Goal: Communication & Community: Answer question/provide support

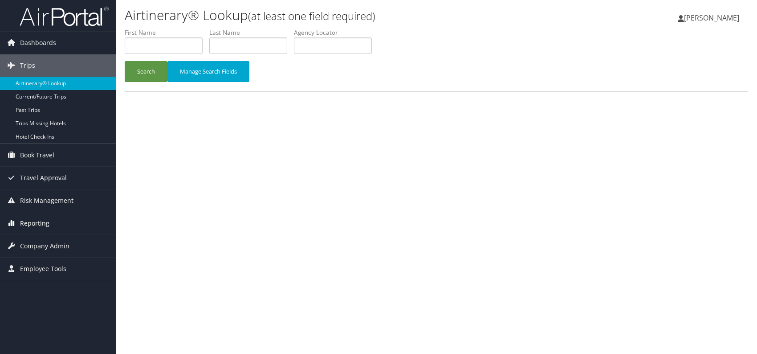
click at [43, 222] on span "Reporting" at bounding box center [34, 223] width 29 height 22
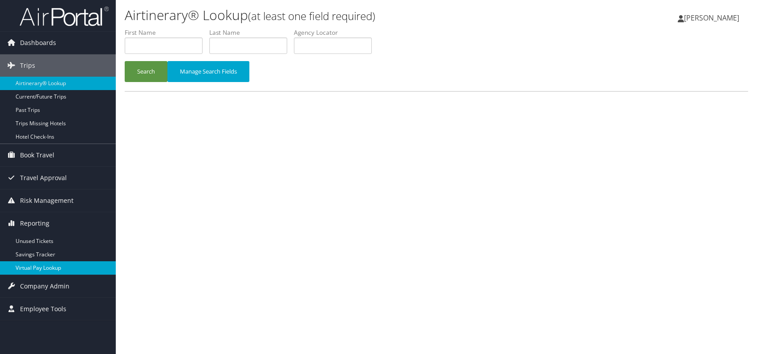
click at [41, 264] on link "Virtual Pay Lookup" at bounding box center [58, 267] width 116 height 13
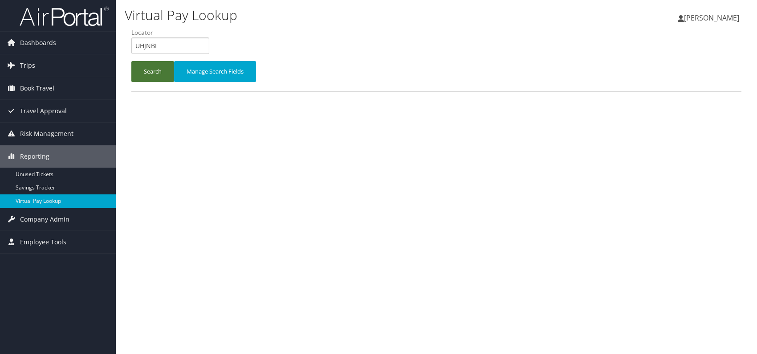
type input "UHJNBI"
click at [155, 69] on button "Search" at bounding box center [152, 71] width 43 height 21
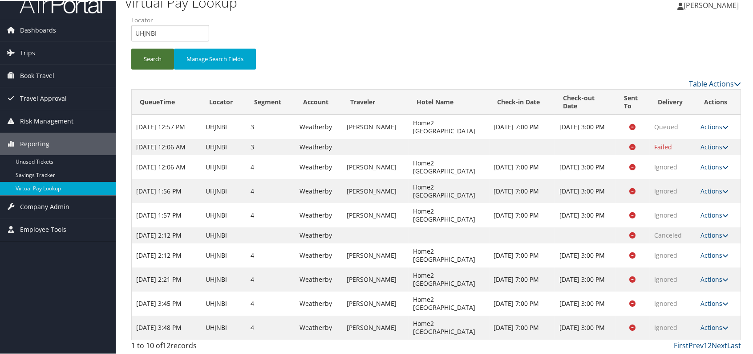
scroll to position [21, 0]
click at [729, 342] on link "Last" at bounding box center [735, 344] width 14 height 10
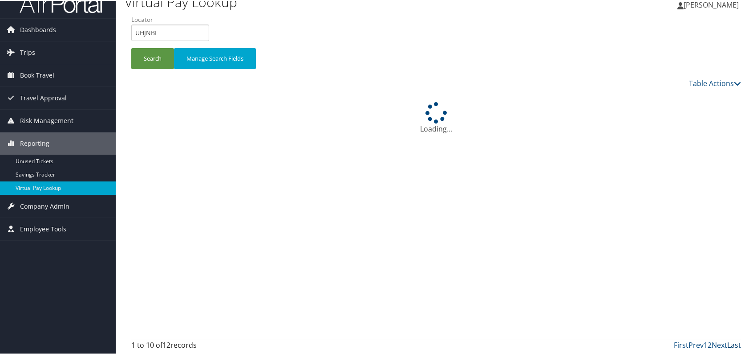
scroll to position [0, 0]
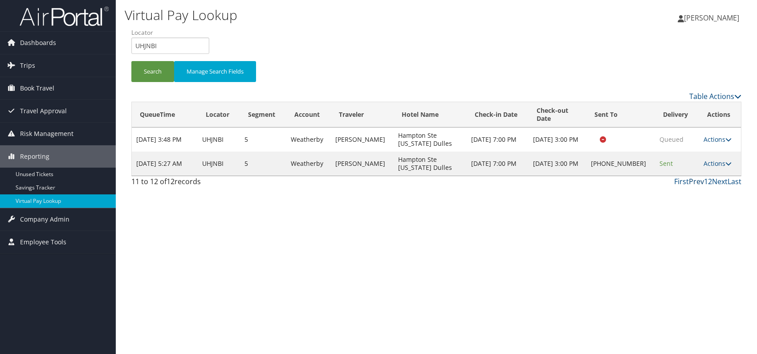
click at [692, 186] on link "Prev" at bounding box center [696, 181] width 15 height 10
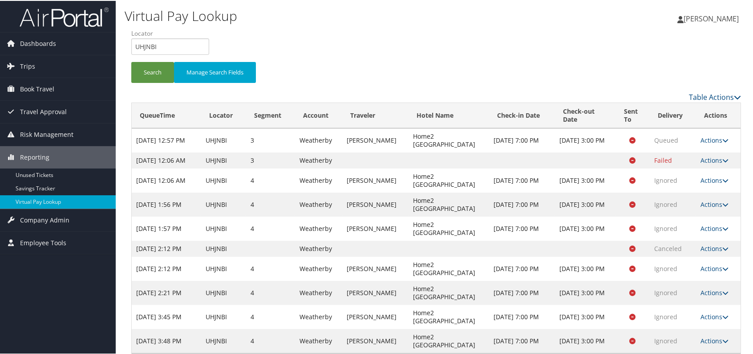
scroll to position [21, 0]
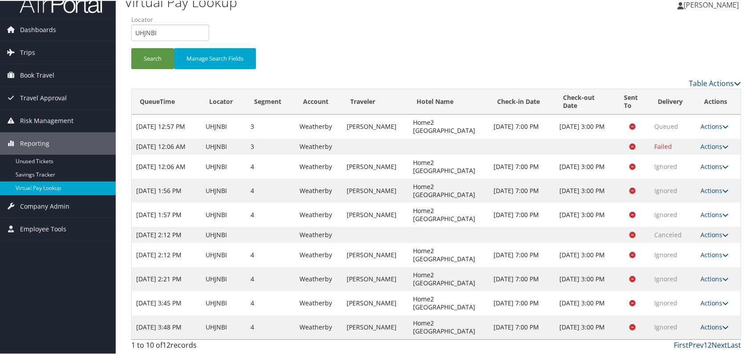
click at [724, 327] on icon at bounding box center [726, 326] width 6 height 6
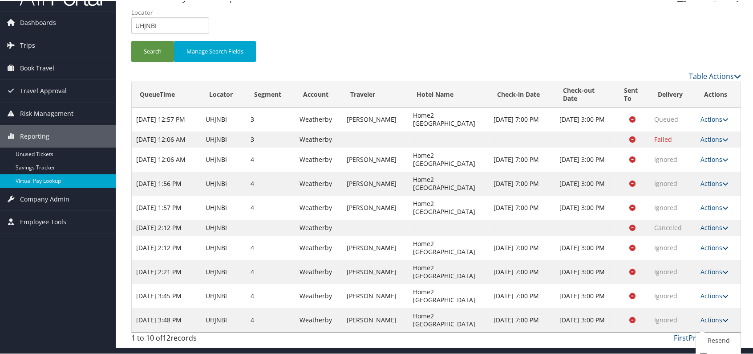
scroll to position [53, 0]
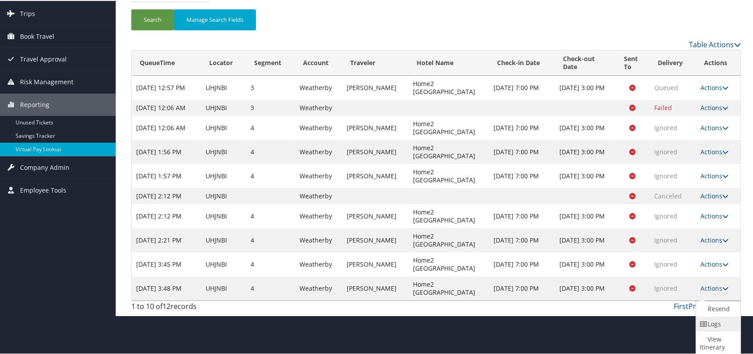
click at [719, 321] on link "Logs" at bounding box center [717, 322] width 42 height 15
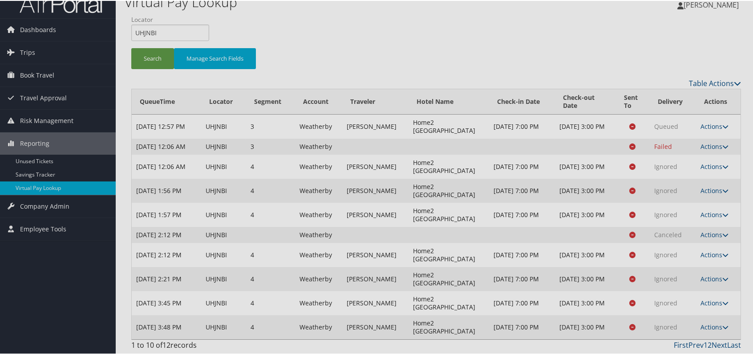
scroll to position [21, 0]
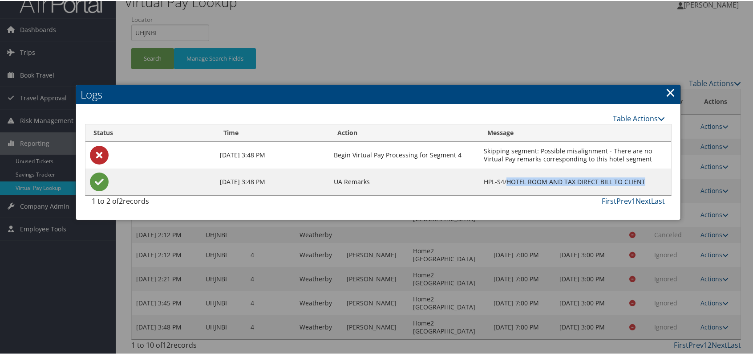
drag, startPoint x: 643, startPoint y: 172, endPoint x: 507, endPoint y: 173, distance: 136.3
click at [507, 173] on td "HPL-S4/HOTEL ROOM AND TAX DIRECT BILL TO CLIENT" at bounding box center [576, 180] width 192 height 27
copy td "HOTEL ROOM AND TAX DIRECT BILL TO CLIENT"
click at [668, 85] on link "×" at bounding box center [671, 91] width 10 height 18
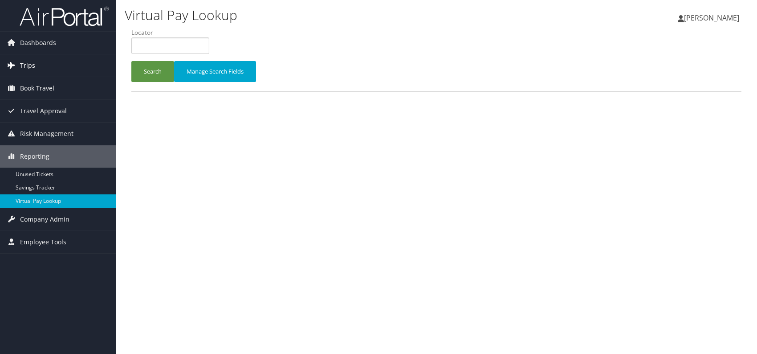
click at [32, 61] on span "Trips" at bounding box center [27, 65] width 15 height 22
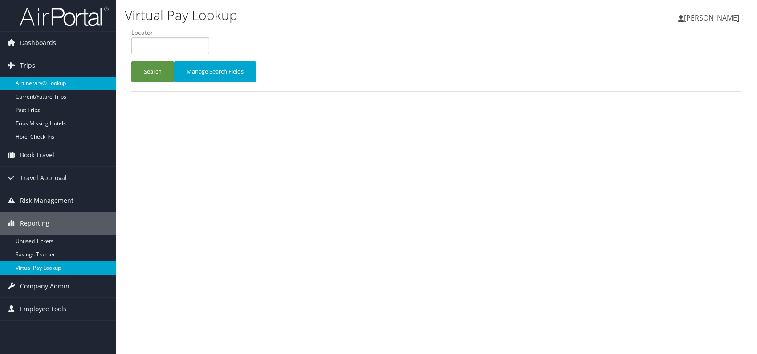
click at [44, 80] on link "Airtinerary® Lookup" at bounding box center [58, 83] width 116 height 13
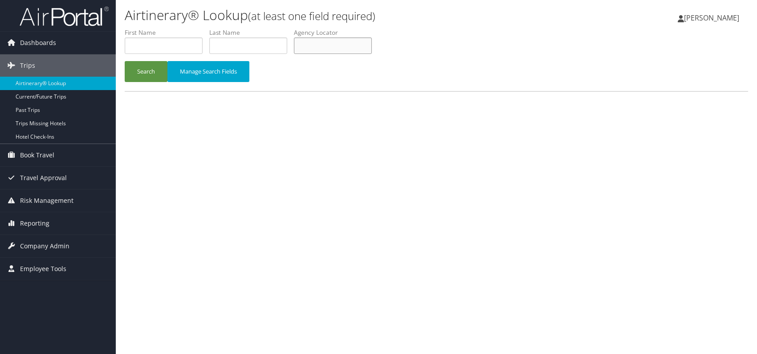
paste input "WXXRBU"
type input "WXXRBU"
click at [151, 67] on button "Search" at bounding box center [146, 71] width 43 height 21
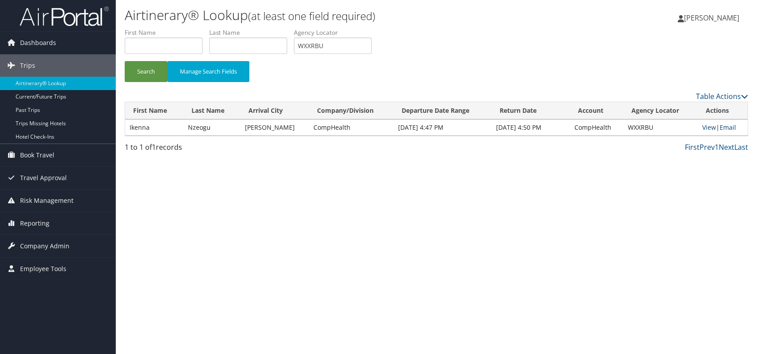
click at [731, 128] on link "Email" at bounding box center [728, 127] width 16 height 8
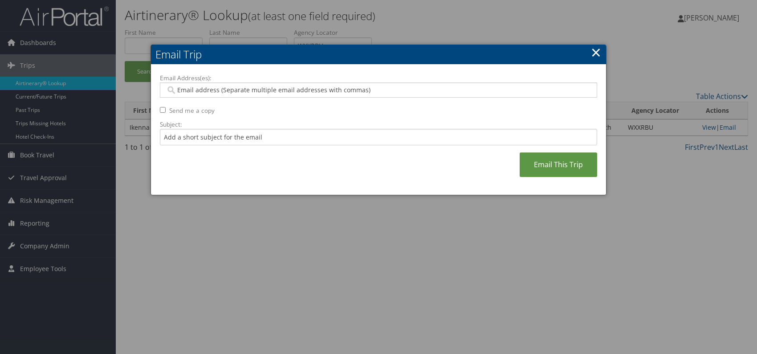
click at [198, 90] on input "Email Address(es):" at bounding box center [378, 89] width 425 height 9
paste input "[PERSON_NAME][EMAIL_ADDRESS][PERSON_NAME][DOMAIN_NAME]"
type input "[PERSON_NAME][EMAIL_ADDRESS][PERSON_NAME][DOMAIN_NAME]"
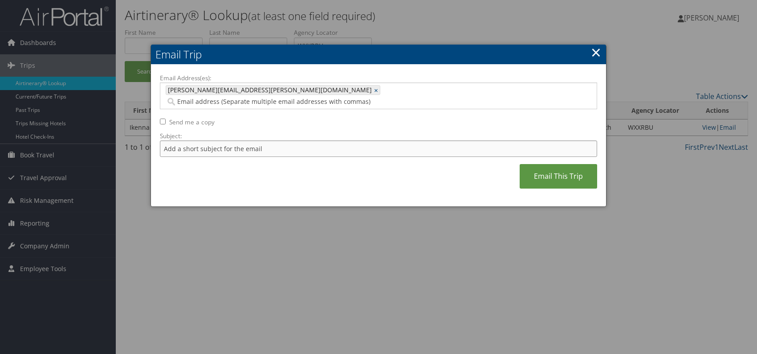
drag, startPoint x: 212, startPoint y: 137, endPoint x: 216, endPoint y: 140, distance: 4.7
click at [212, 140] on input "Subject:" at bounding box center [378, 148] width 437 height 16
click at [394, 166] on div "Email Address(es): [PERSON_NAME][EMAIL_ADDRESS][PERSON_NAME][DOMAIN_NAME] [PERS…" at bounding box center [378, 135] width 437 height 124
click at [283, 140] on input "Itinerary change. Please see notes in TR-752077" at bounding box center [378, 148] width 437 height 16
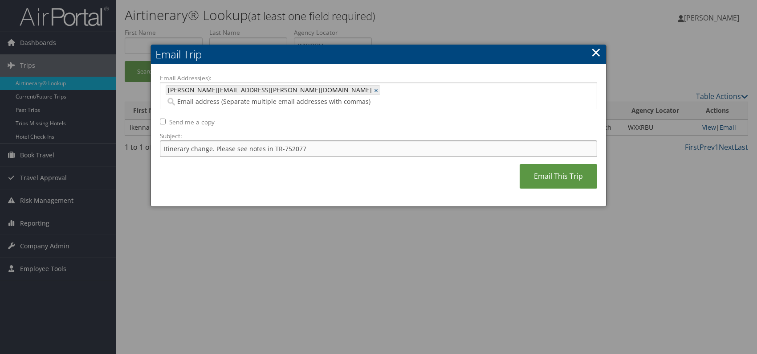
paste input "46208"
type input "Itinerary change. Please see notes in TR-746208"
drag, startPoint x: 337, startPoint y: 175, endPoint x: 367, endPoint y: 173, distance: 30.8
click at [337, 175] on div "Email Address(es): [PERSON_NAME][EMAIL_ADDRESS][PERSON_NAME][DOMAIN_NAME] [PERS…" at bounding box center [378, 135] width 437 height 124
click at [545, 166] on link "Email This Trip" at bounding box center [558, 176] width 77 height 24
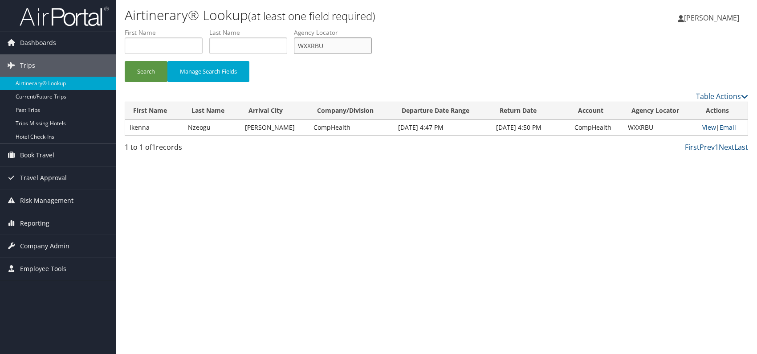
drag, startPoint x: 335, startPoint y: 44, endPoint x: 283, endPoint y: 40, distance: 52.7
click at [282, 28] on ul "First Name Last Name Departure City Arrival City Company/Division Airport/City …" at bounding box center [436, 28] width 623 height 0
paste input "OASRTH"
type input "OASRTH"
click at [144, 76] on button "Search" at bounding box center [146, 71] width 43 height 21
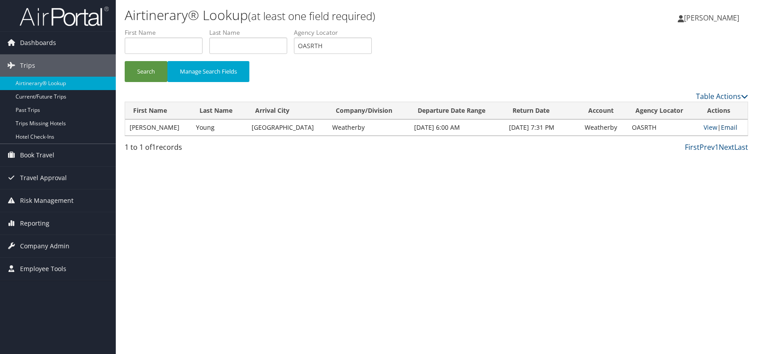
click at [725, 126] on link "Email" at bounding box center [729, 127] width 16 height 8
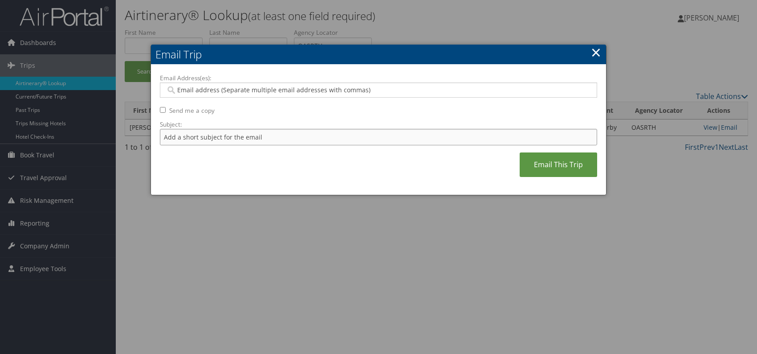
click at [250, 138] on input "Subject:" at bounding box center [378, 137] width 437 height 16
click at [291, 140] on input "Itinerary change. Please see notes in TR-752077" at bounding box center [378, 137] width 437 height 16
paste input "46552"
type input "Itinerary change. Please see notes in TR-746552"
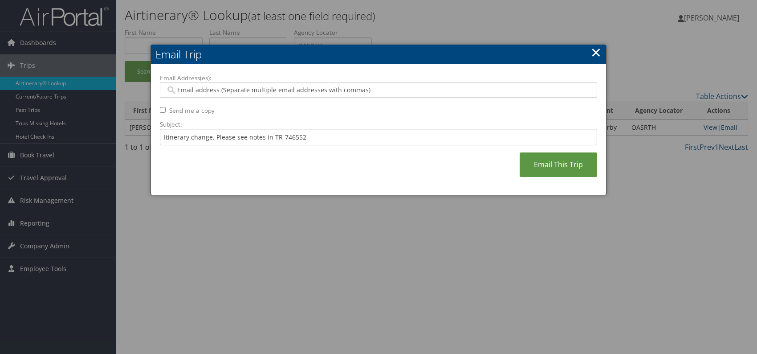
click at [354, 180] on div "Email Address(es): Send me a copy Subject: Itinerary change. Please see notes i…" at bounding box center [378, 129] width 437 height 113
paste input "[PERSON_NAME][EMAIL_ADDRESS][PERSON_NAME][DOMAIN_NAME]"
type input "[PERSON_NAME][EMAIL_ADDRESS][PERSON_NAME][DOMAIN_NAME]"
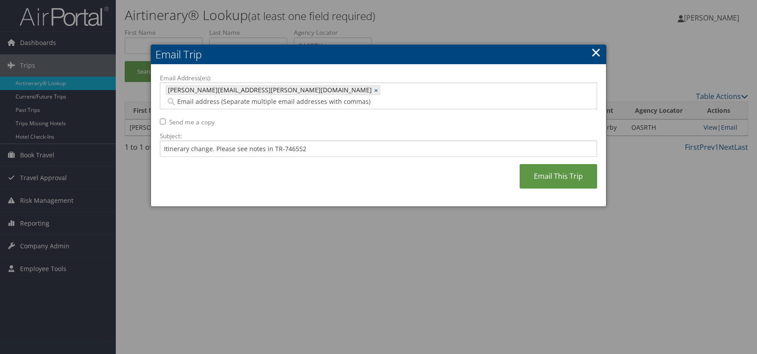
click at [360, 163] on div "Email Address(es): [PERSON_NAME][EMAIL_ADDRESS][PERSON_NAME][DOMAIN_NAME] [PERS…" at bounding box center [378, 135] width 437 height 124
click at [541, 169] on link "Email This Trip" at bounding box center [558, 176] width 77 height 24
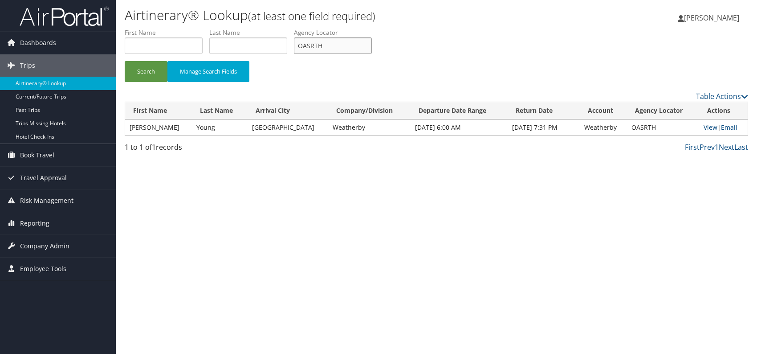
drag, startPoint x: 325, startPoint y: 42, endPoint x: 298, endPoint y: 43, distance: 26.7
click at [298, 43] on input "OASRTH" at bounding box center [333, 45] width 78 height 16
paste input "CACIOB"
type input "CACIOB"
click at [159, 72] on button "Search" at bounding box center [146, 71] width 43 height 21
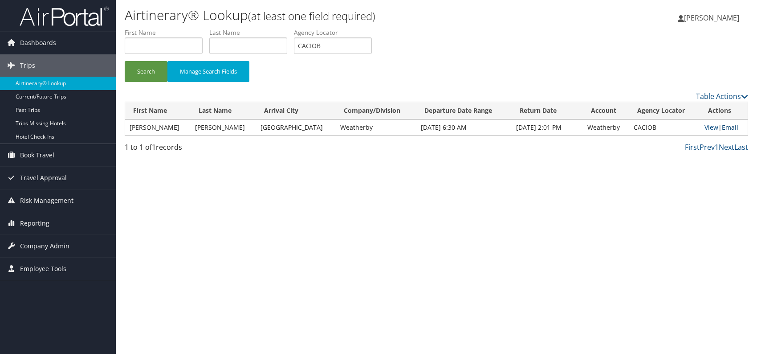
click at [722, 126] on link "Email" at bounding box center [730, 127] width 16 height 8
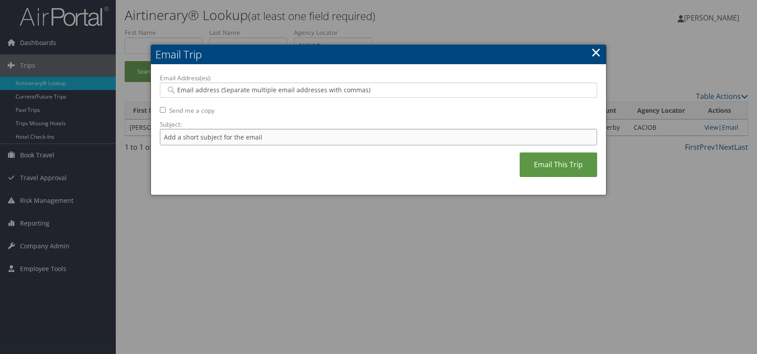
click at [251, 138] on input "Subject:" at bounding box center [378, 137] width 437 height 16
click at [235, 140] on input "Subject:" at bounding box center [378, 137] width 437 height 16
drag, startPoint x: 289, startPoint y: 138, endPoint x: 313, endPoint y: 135, distance: 24.6
click at [313, 135] on input "Itinerary change. Please see notes in TR-752077" at bounding box center [378, 137] width 437 height 16
paste input "20096"
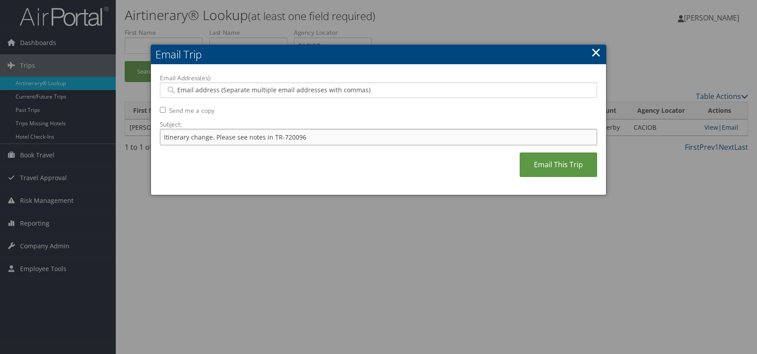
type input "Itinerary change. Please see notes in TR-720096"
click at [337, 179] on div "Email Address(es): Send me a copy Subject: Itinerary change. Please see notes i…" at bounding box center [378, 129] width 437 height 113
paste input "[EMAIL_ADDRESS][DOMAIN_NAME]"
type input "[EMAIL_ADDRESS][DOMAIN_NAME]"
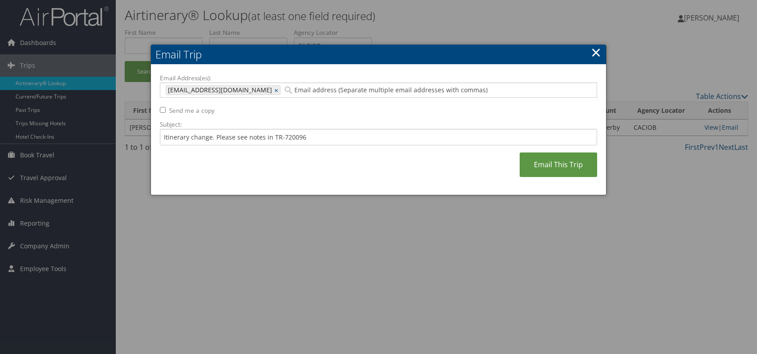
click at [332, 159] on div "Email Address(es): [EMAIL_ADDRESS][DOMAIN_NAME] [DOMAIN_NAME][EMAIL_ADDRESS][DO…" at bounding box center [378, 129] width 437 height 113
click at [543, 164] on link "Email This Trip" at bounding box center [558, 164] width 77 height 24
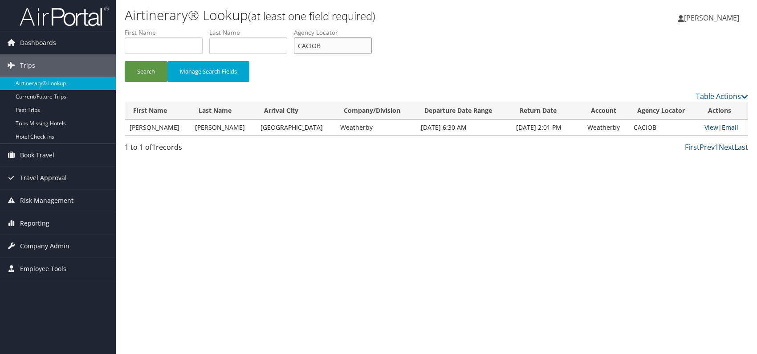
drag, startPoint x: 342, startPoint y: 42, endPoint x: 301, endPoint y: 42, distance: 41.4
click at [301, 42] on input "CACIOB" at bounding box center [333, 45] width 78 height 16
paste input "OOLRCD"
type input "OOLRCD"
click at [146, 70] on button "Search" at bounding box center [146, 71] width 43 height 21
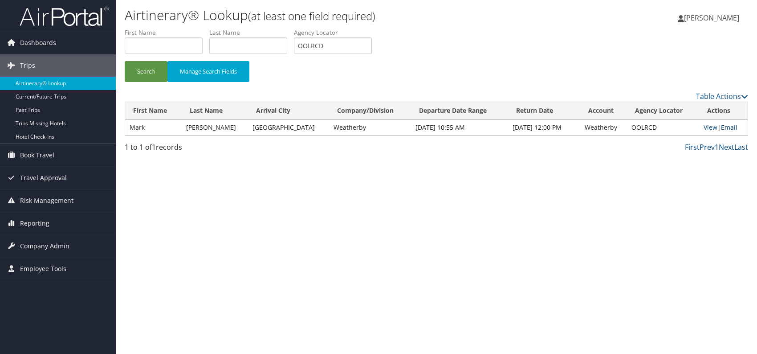
click at [724, 127] on link "Email" at bounding box center [729, 127] width 16 height 8
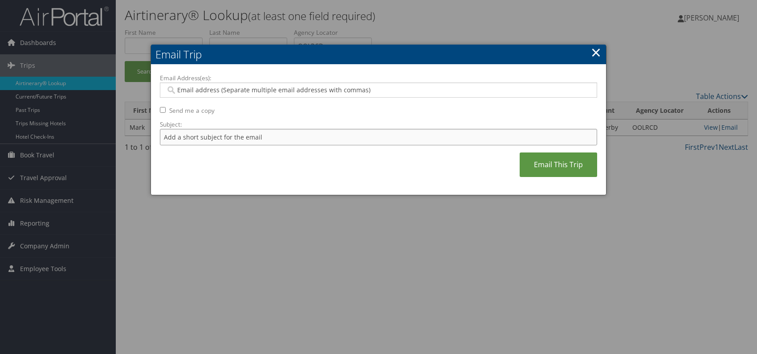
click at [291, 136] on input "Subject:" at bounding box center [378, 137] width 437 height 16
click at [292, 138] on input "Itinerary change. Please see notes in TR-752077" at bounding box center [378, 137] width 437 height 16
paste input "6996"
type input "Itinerary change. Please see notes in TR-756996"
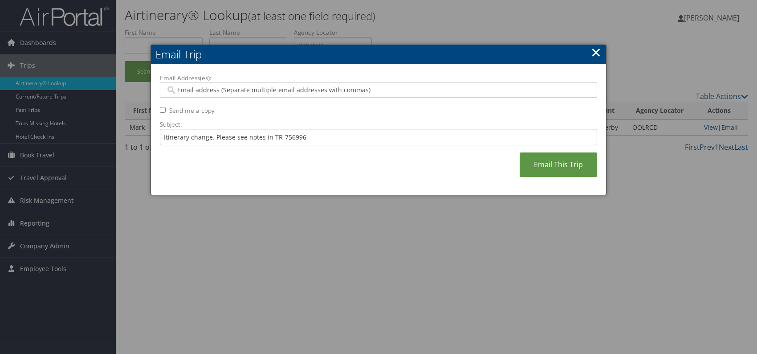
click at [343, 174] on div "Email Address(es): Send me a copy Subject: Itinerary change. Please see notes i…" at bounding box center [378, 129] width 437 height 113
paste input "[PERSON_NAME][EMAIL_ADDRESS][PERSON_NAME][DOMAIN_NAME]"
type input "[PERSON_NAME][EMAIL_ADDRESS][PERSON_NAME][DOMAIN_NAME]"
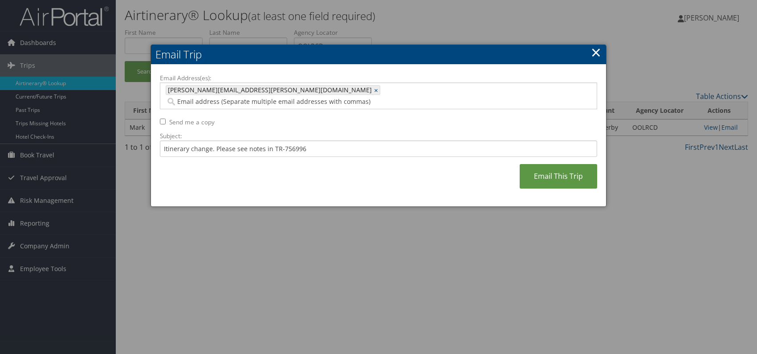
click at [339, 167] on div "Email Address(es): [PERSON_NAME][EMAIL_ADDRESS][PERSON_NAME][DOMAIN_NAME] [PERS…" at bounding box center [378, 135] width 437 height 124
click at [537, 169] on link "Email This Trip" at bounding box center [558, 176] width 77 height 24
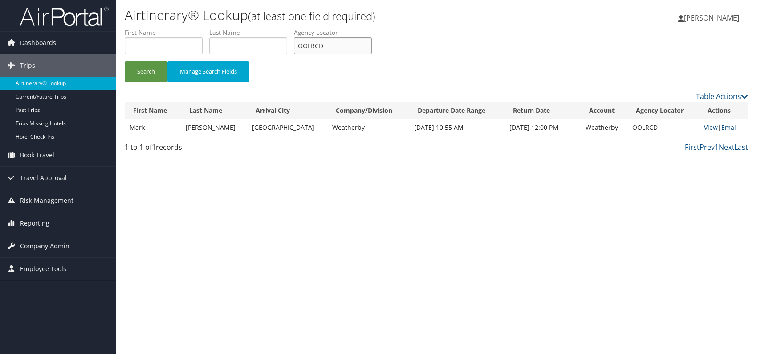
drag, startPoint x: 313, startPoint y: 42, endPoint x: 293, endPoint y: 41, distance: 20.1
click at [292, 28] on ul "First Name Last Name Departure City Arrival City Company/Division Airport/City …" at bounding box center [436, 28] width 623 height 0
drag, startPoint x: 305, startPoint y: 43, endPoint x: 309, endPoint y: 46, distance: 4.8
paste input "SFASWO"
type input "SFASWO"
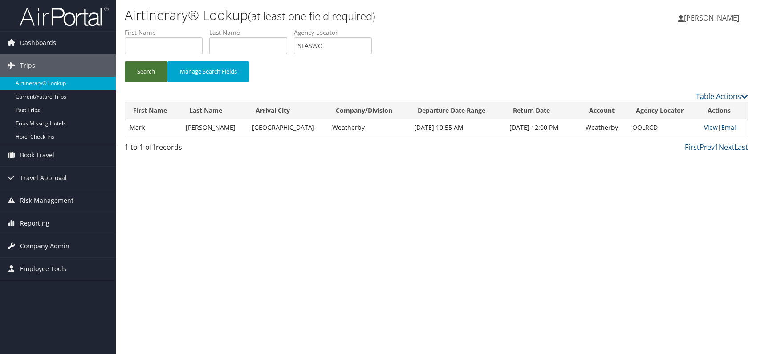
drag, startPoint x: 125, startPoint y: 66, endPoint x: 136, endPoint y: 68, distance: 11.3
click at [126, 66] on button "Search" at bounding box center [146, 71] width 43 height 21
click at [725, 126] on link "Email" at bounding box center [730, 127] width 16 height 8
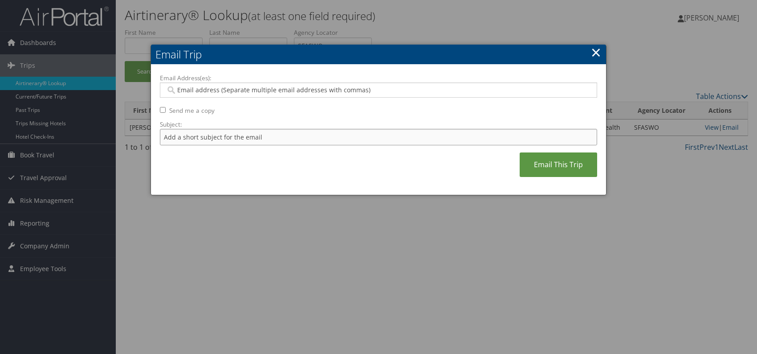
drag, startPoint x: 315, startPoint y: 134, endPoint x: 313, endPoint y: 140, distance: 5.8
click at [314, 134] on input "Subject:" at bounding box center [378, 137] width 437 height 16
drag, startPoint x: 281, startPoint y: 137, endPoint x: 305, endPoint y: 134, distance: 24.2
click at [305, 134] on input "Itinerary change. Please see notes in TR-752077" at bounding box center [378, 137] width 437 height 16
paste input "48105"
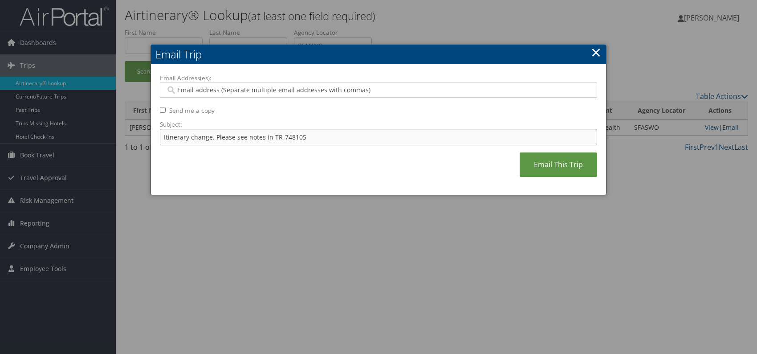
type input "Itinerary change. Please see notes in TR-748105"
click at [308, 179] on div "Email Address(es): Send me a copy Subject: Itinerary change. Please see notes i…" at bounding box center [378, 129] width 437 height 113
paste input "[EMAIL_ADDRESS][DOMAIN_NAME]"
type input "[EMAIL_ADDRESS][DOMAIN_NAME]"
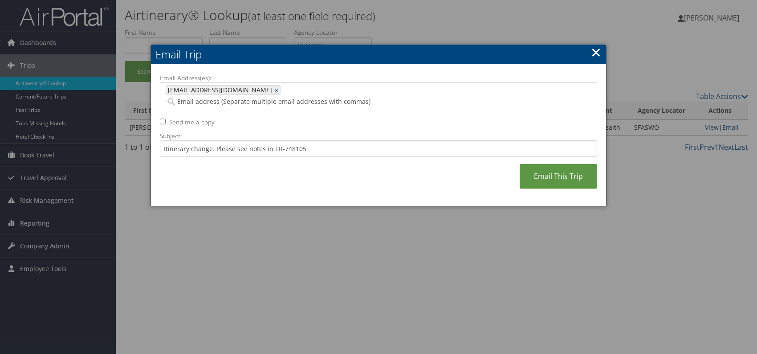
drag, startPoint x: 309, startPoint y: 165, endPoint x: 337, endPoint y: 162, distance: 27.3
click at [313, 164] on div "Email Address(es): [EMAIL_ADDRESS][DOMAIN_NAME] [DOMAIN_NAME][EMAIL_ADDRESS][DO…" at bounding box center [378, 135] width 437 height 124
click at [541, 169] on link "Email This Trip" at bounding box center [558, 176] width 77 height 24
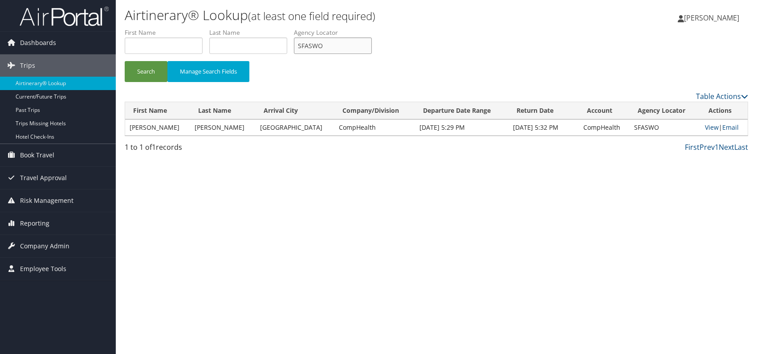
drag, startPoint x: 322, startPoint y: 45, endPoint x: 294, endPoint y: 42, distance: 27.8
click at [294, 28] on ul "First Name Last Name Departure City Arrival City Company/Division Airport/City …" at bounding box center [436, 28] width 623 height 0
drag, startPoint x: 312, startPoint y: 44, endPoint x: 305, endPoint y: 45, distance: 7.2
click at [301, 45] on input "SFASWO" at bounding box center [333, 45] width 78 height 16
paste input "DELRPZ"
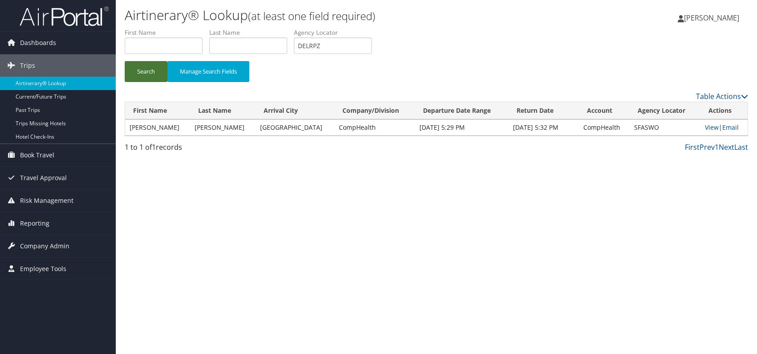
drag, startPoint x: 138, startPoint y: 70, endPoint x: 149, endPoint y: 59, distance: 15.4
click at [138, 69] on button "Search" at bounding box center [146, 71] width 43 height 21
drag, startPoint x: 291, startPoint y: 40, endPoint x: 281, endPoint y: 39, distance: 10.3
click at [281, 28] on ul "First Name Last Name Departure City Arrival City Company/Division Airport/City …" at bounding box center [436, 28] width 623 height 0
paste input "FRGCNW"
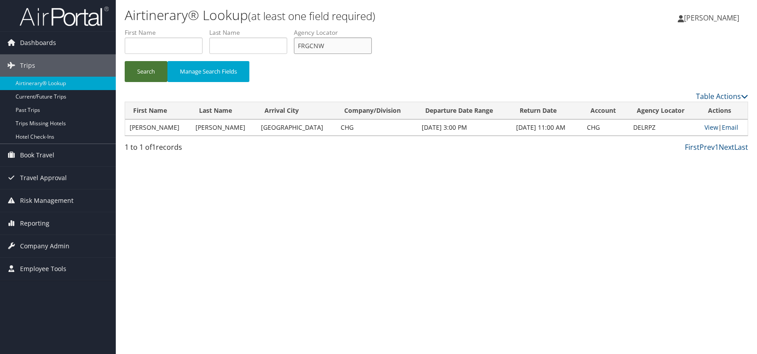
type input "FRGCNW"
click at [145, 78] on button "Search" at bounding box center [146, 71] width 43 height 21
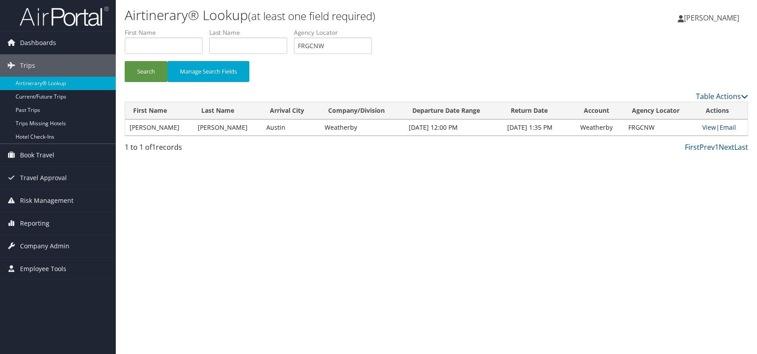
click at [727, 127] on link "Email" at bounding box center [728, 127] width 16 height 8
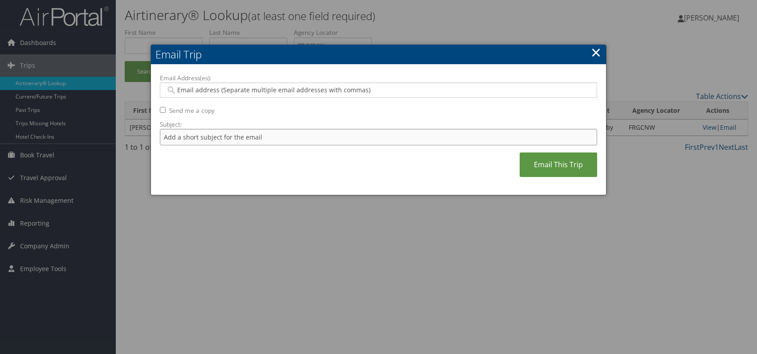
click at [240, 138] on input "Subject:" at bounding box center [378, 137] width 437 height 16
drag, startPoint x: 296, startPoint y: 138, endPoint x: 281, endPoint y: 136, distance: 15.7
click at [280, 137] on input "Itinerary change. Please see notes in TR-752077" at bounding box center [378, 137] width 437 height 16
paste input "3324"
type input "Itinerary change. Please see notes in TR-733247"
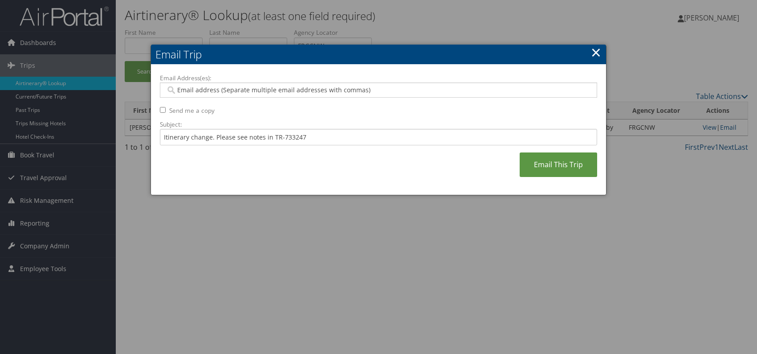
click at [346, 171] on div "Email Address(es): Send me a copy Subject: Itinerary change. Please see notes i…" at bounding box center [378, 129] width 437 height 113
paste input "[PERSON_NAME][EMAIL_ADDRESS][PERSON_NAME][DOMAIN_NAME]"
type input "[PERSON_NAME][EMAIL_ADDRESS][PERSON_NAME][DOMAIN_NAME]"
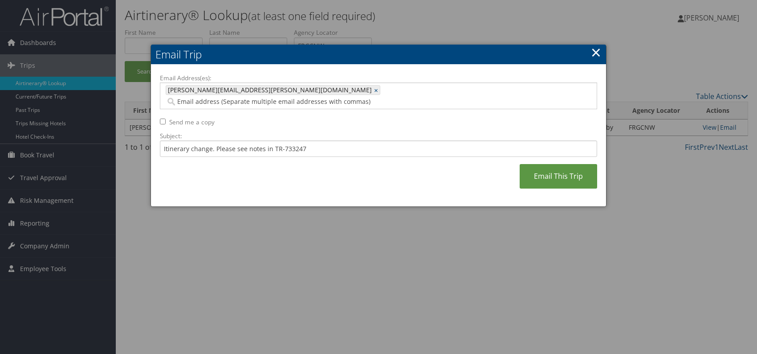
click at [330, 165] on div "Email Address(es): [PERSON_NAME][EMAIL_ADDRESS][PERSON_NAME][DOMAIN_NAME] [PERS…" at bounding box center [378, 135] width 437 height 124
click at [555, 165] on link "Email This Trip" at bounding box center [558, 176] width 77 height 24
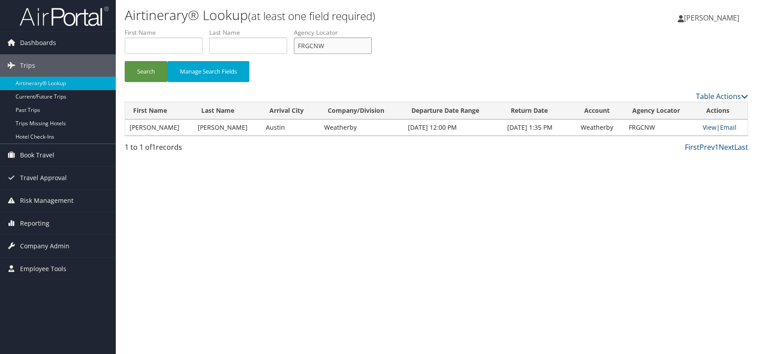
drag, startPoint x: 329, startPoint y: 48, endPoint x: 301, endPoint y: 48, distance: 28.5
click at [301, 48] on input "FRGCNW" at bounding box center [333, 45] width 78 height 16
paste input "KEBNFB"
type input "KEBNFB"
click at [156, 73] on button "Search" at bounding box center [146, 71] width 43 height 21
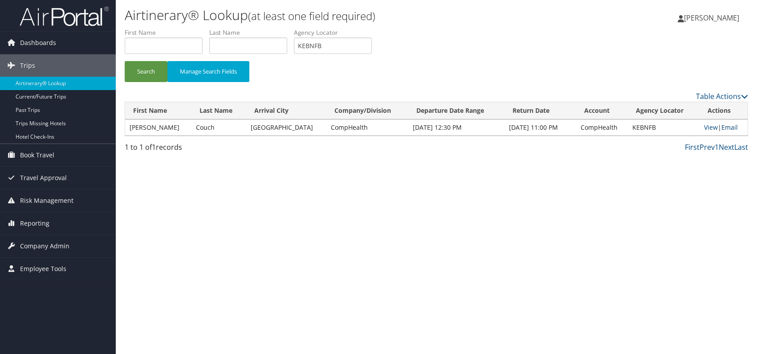
click at [730, 127] on link "Email" at bounding box center [729, 127] width 16 height 8
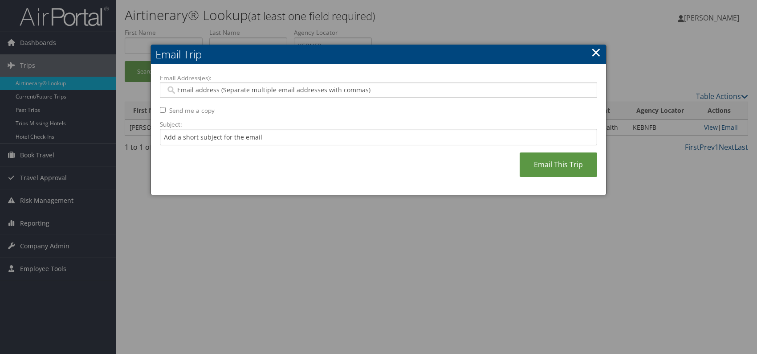
paste input "[EMAIL_ADDRESS][PERSON_NAME][DOMAIN_NAME]"
type input "[EMAIL_ADDRESS][PERSON_NAME][DOMAIN_NAME]"
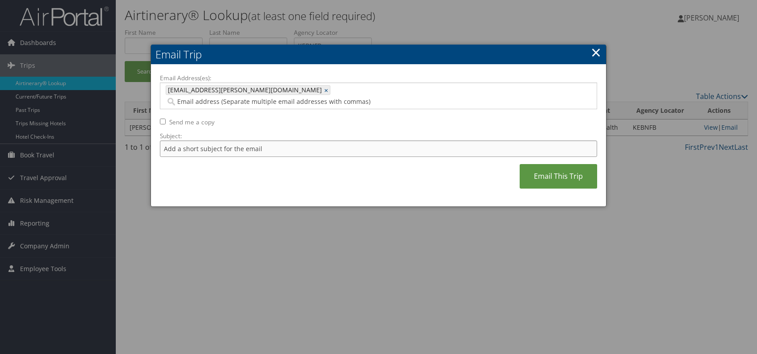
drag, startPoint x: 232, startPoint y: 135, endPoint x: 236, endPoint y: 142, distance: 8.0
click at [232, 140] on input "Subject:" at bounding box center [378, 148] width 437 height 16
click at [288, 140] on input "Itinerary change. Please see notes in TR-752077" at bounding box center [378, 148] width 437 height 16
drag, startPoint x: 296, startPoint y: 137, endPoint x: 282, endPoint y: 135, distance: 13.9
click at [281, 140] on input "Itinerary change. Please see notes in TR-752077" at bounding box center [378, 148] width 437 height 16
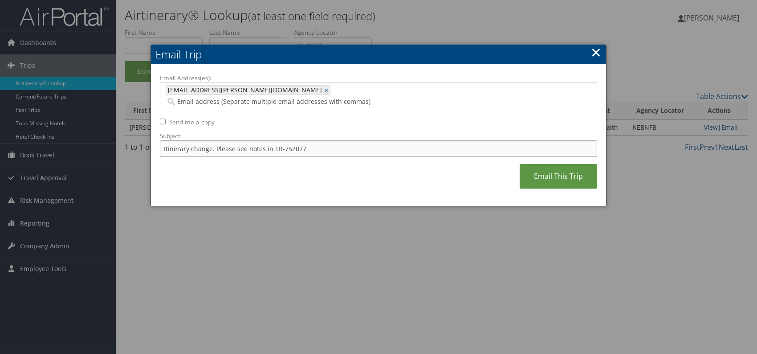
paste input "1564"
type input "Itinerary change. Please see notes in TR-751564"
drag, startPoint x: 355, startPoint y: 172, endPoint x: 397, endPoint y: 171, distance: 41.9
click at [356, 172] on div "Email Address(es): [EMAIL_ADDRESS][PERSON_NAME][DOMAIN_NAME] [DOMAIN_NAME][EMAI…" at bounding box center [378, 135] width 437 height 124
click at [545, 167] on link "Email This Trip" at bounding box center [558, 176] width 77 height 24
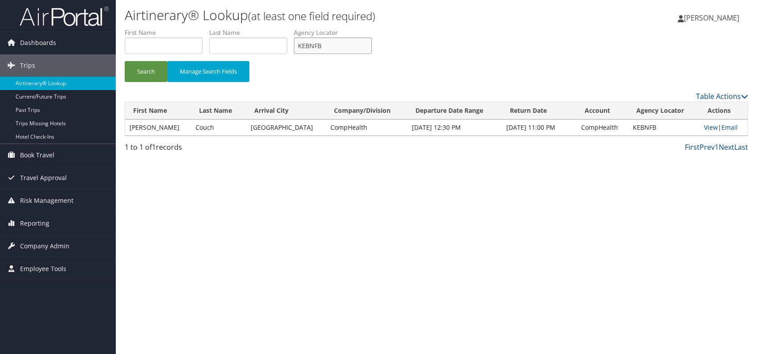
drag, startPoint x: 338, startPoint y: 45, endPoint x: 294, endPoint y: 46, distance: 44.1
click at [294, 28] on ul "First Name Last Name Departure City Arrival City Company/Division Airport/City …" at bounding box center [436, 28] width 623 height 0
paste input "MXOSAT"
type input "MXOSAT"
click at [146, 74] on button "Search" at bounding box center [146, 71] width 43 height 21
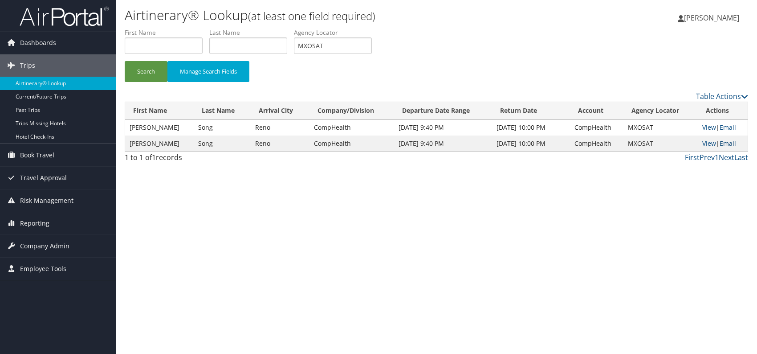
click at [726, 145] on link "Email" at bounding box center [728, 143] width 16 height 8
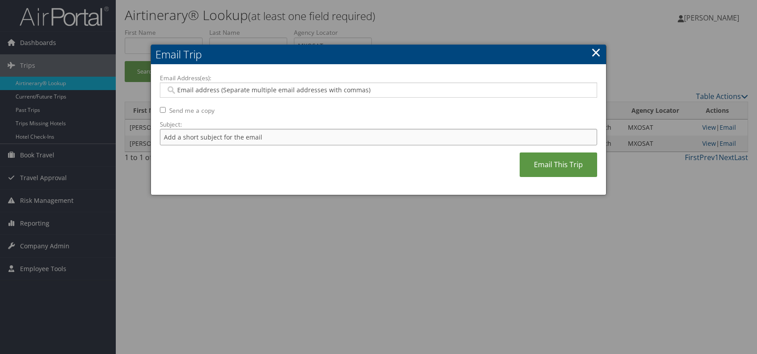
click at [235, 133] on input "Subject:" at bounding box center [378, 137] width 437 height 16
drag, startPoint x: 280, startPoint y: 137, endPoint x: 300, endPoint y: 135, distance: 20.2
click at [315, 137] on input "Itinerary change. Please see notes in TR-752077" at bounding box center [378, 137] width 437 height 16
paste input "47023"
type input "Itinerary change. Please see notes in TR-747023"
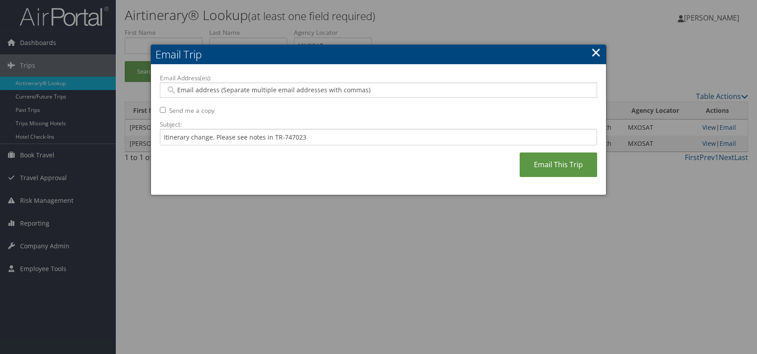
click at [326, 175] on div "Email Address(es): Send me a copy Subject: Itinerary change. Please see notes i…" at bounding box center [378, 129] width 437 height 113
paste input "[PERSON_NAME][EMAIL_ADDRESS][PERSON_NAME][DOMAIN_NAME]"
type input "[PERSON_NAME][EMAIL_ADDRESS][PERSON_NAME][DOMAIN_NAME]"
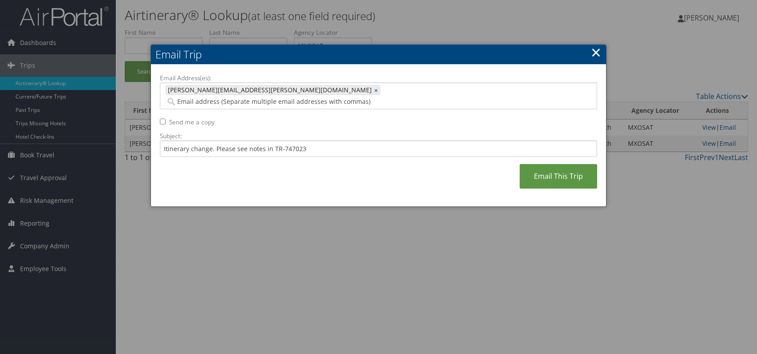
drag, startPoint x: 322, startPoint y: 162, endPoint x: 337, endPoint y: 160, distance: 15.3
click at [323, 162] on div "Email Address(es): [PERSON_NAME][EMAIL_ADDRESS][PERSON_NAME][DOMAIN_NAME] [PERS…" at bounding box center [378, 135] width 437 height 124
click at [550, 164] on link "Email This Trip" at bounding box center [558, 176] width 77 height 24
